Goal: Task Accomplishment & Management: Complete application form

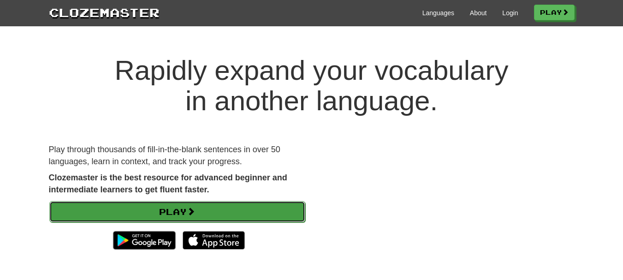
click at [235, 211] on link "Play" at bounding box center [177, 211] width 256 height 21
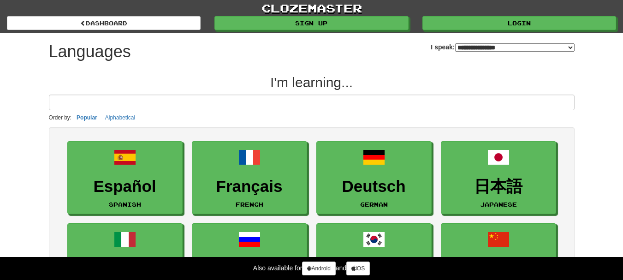
select select "*******"
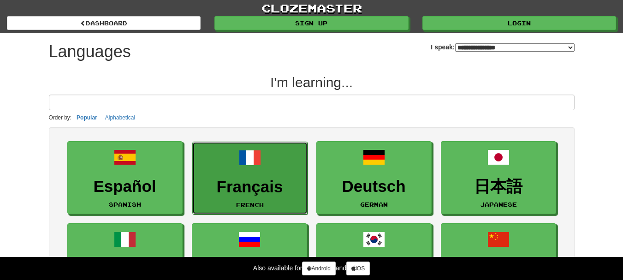
click at [250, 172] on link "Français French" at bounding box center [249, 178] width 115 height 73
